Goal: Register for event/course

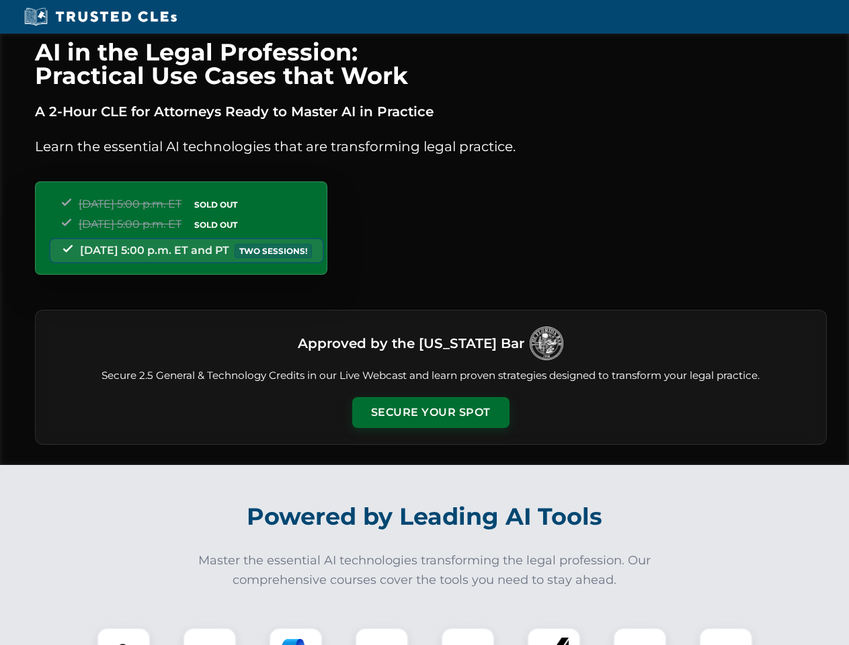
click at [430, 413] on button "Secure Your Spot" at bounding box center [430, 412] width 157 height 31
click at [124, 637] on img at bounding box center [123, 654] width 39 height 39
click at [210, 637] on div at bounding box center [210, 655] width 54 height 54
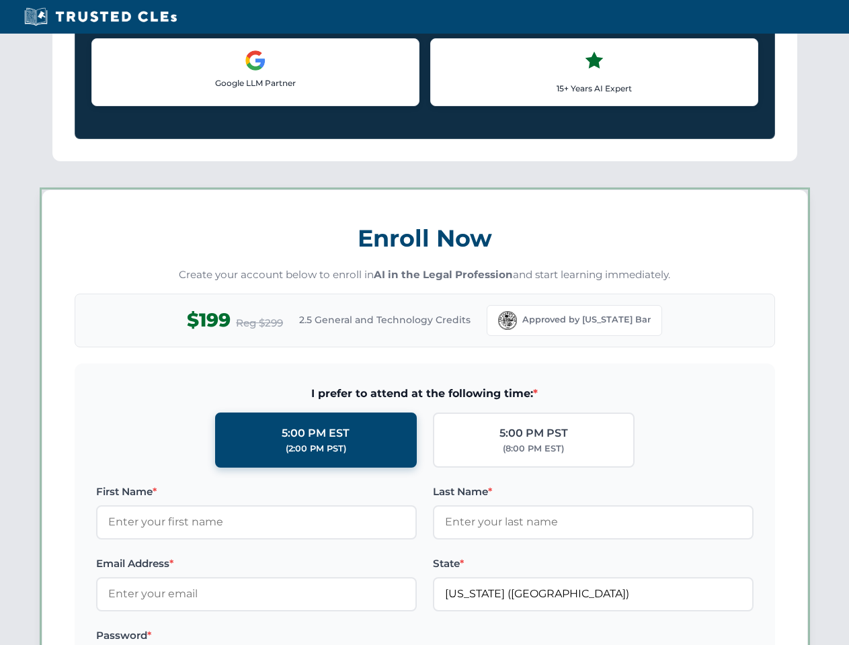
click at [382, 637] on label "Password *" at bounding box center [256, 636] width 321 height 16
